Goal: Navigation & Orientation: Find specific page/section

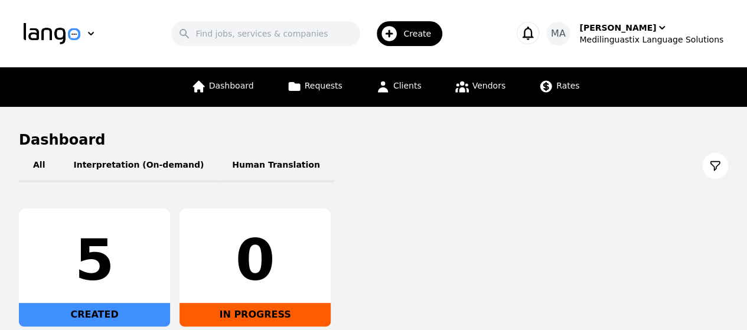
click at [624, 212] on div "5 CREATED 0 IN PROGRESS" at bounding box center [374, 268] width 710 height 118
